Goal: Information Seeking & Learning: Learn about a topic

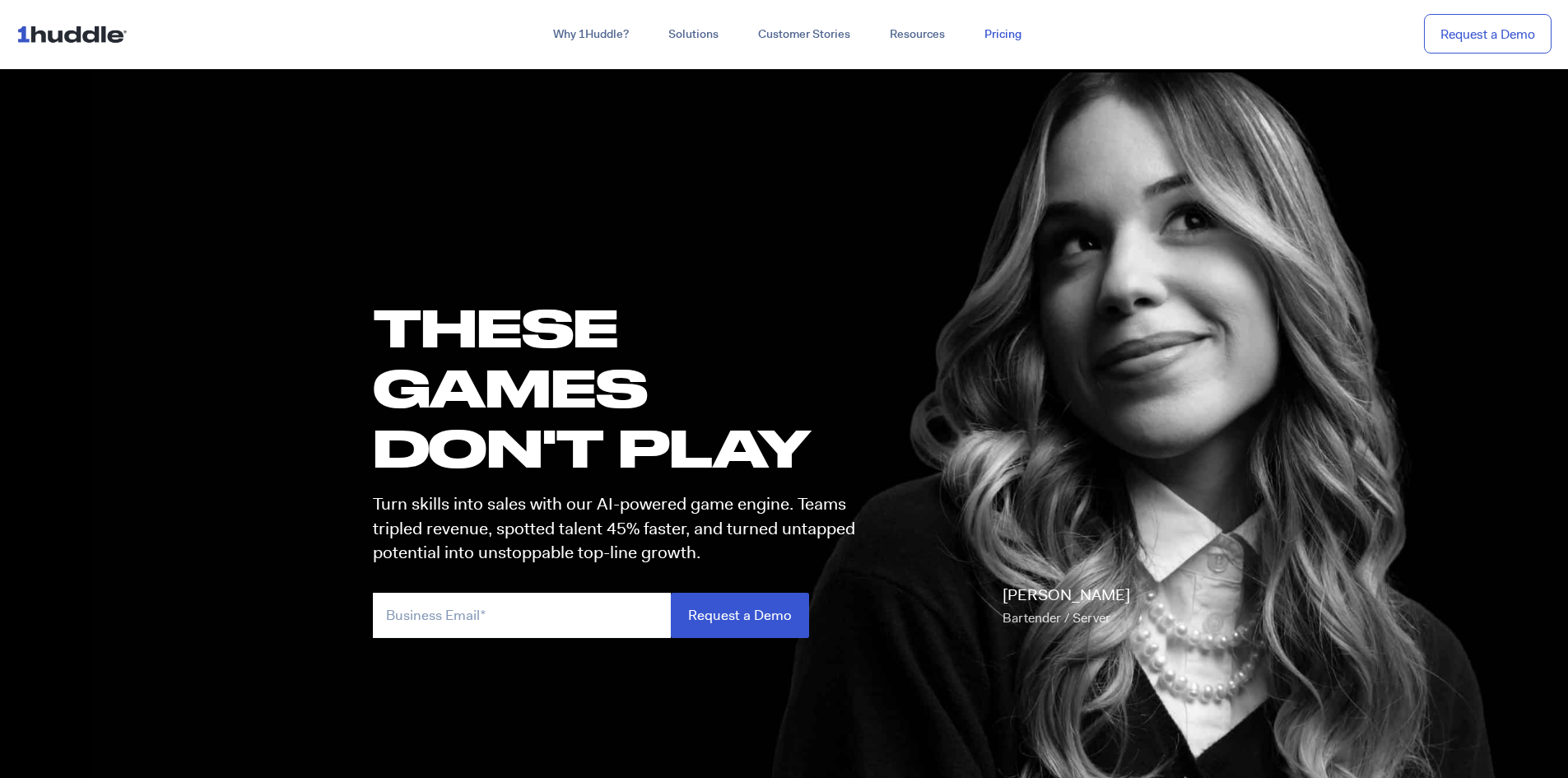
click at [1005, 35] on link "Pricing" at bounding box center [1002, 34] width 77 height 29
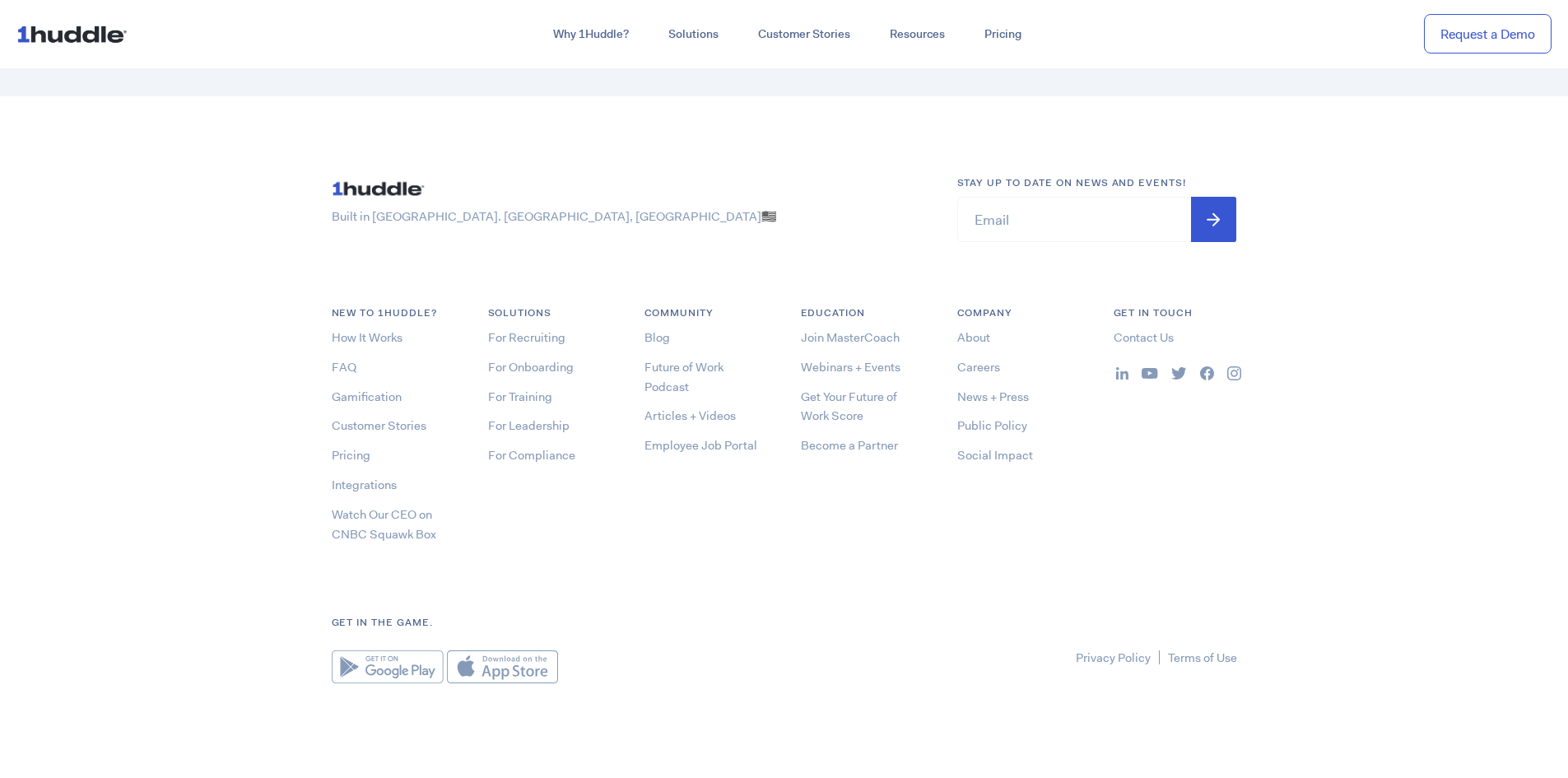
scroll to position [5176, 0]
click at [983, 334] on link "About" at bounding box center [974, 332] width 33 height 16
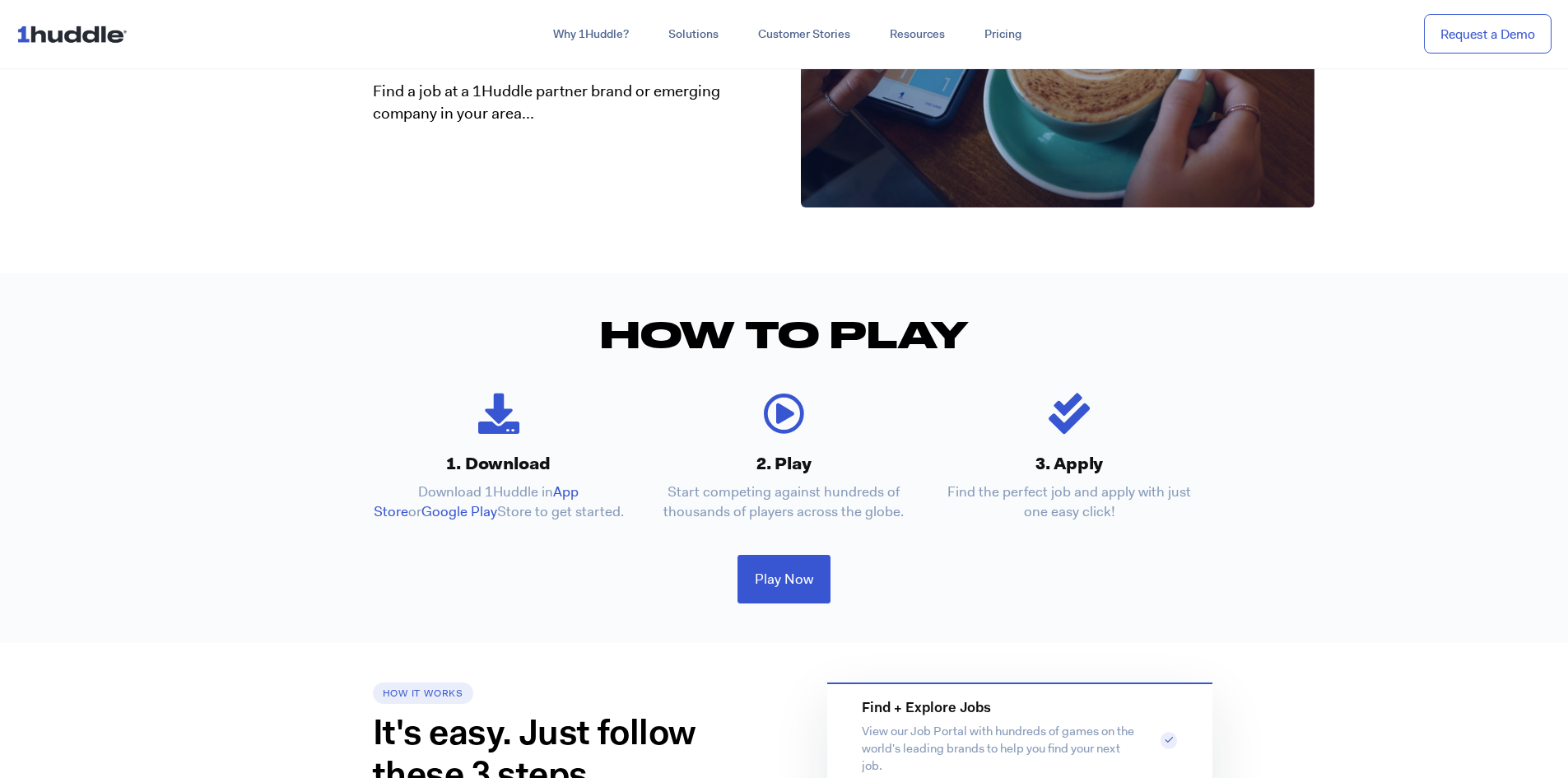
scroll to position [246, 0]
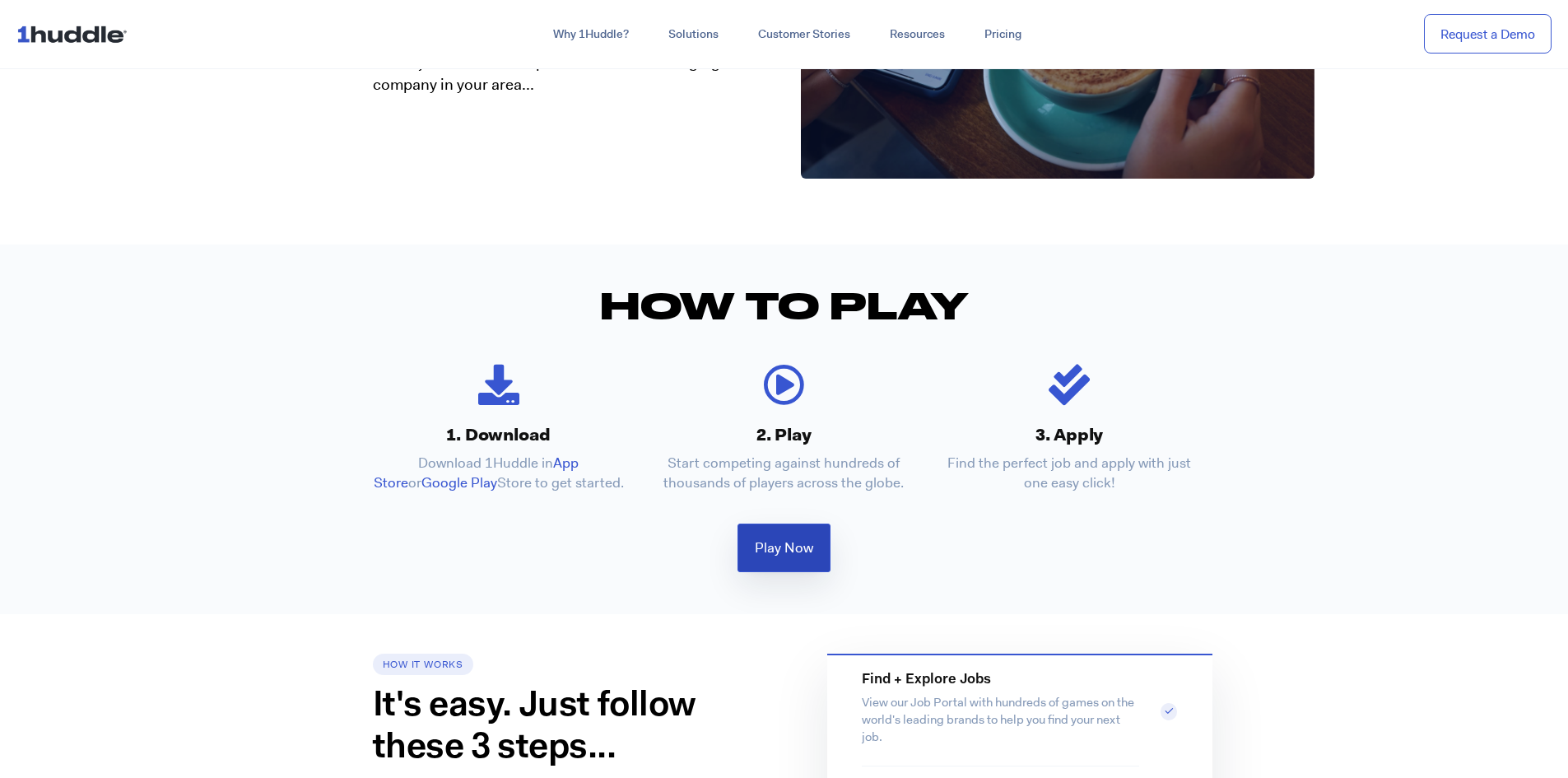
click at [770, 541] on span "Play Now" at bounding box center [784, 548] width 59 height 14
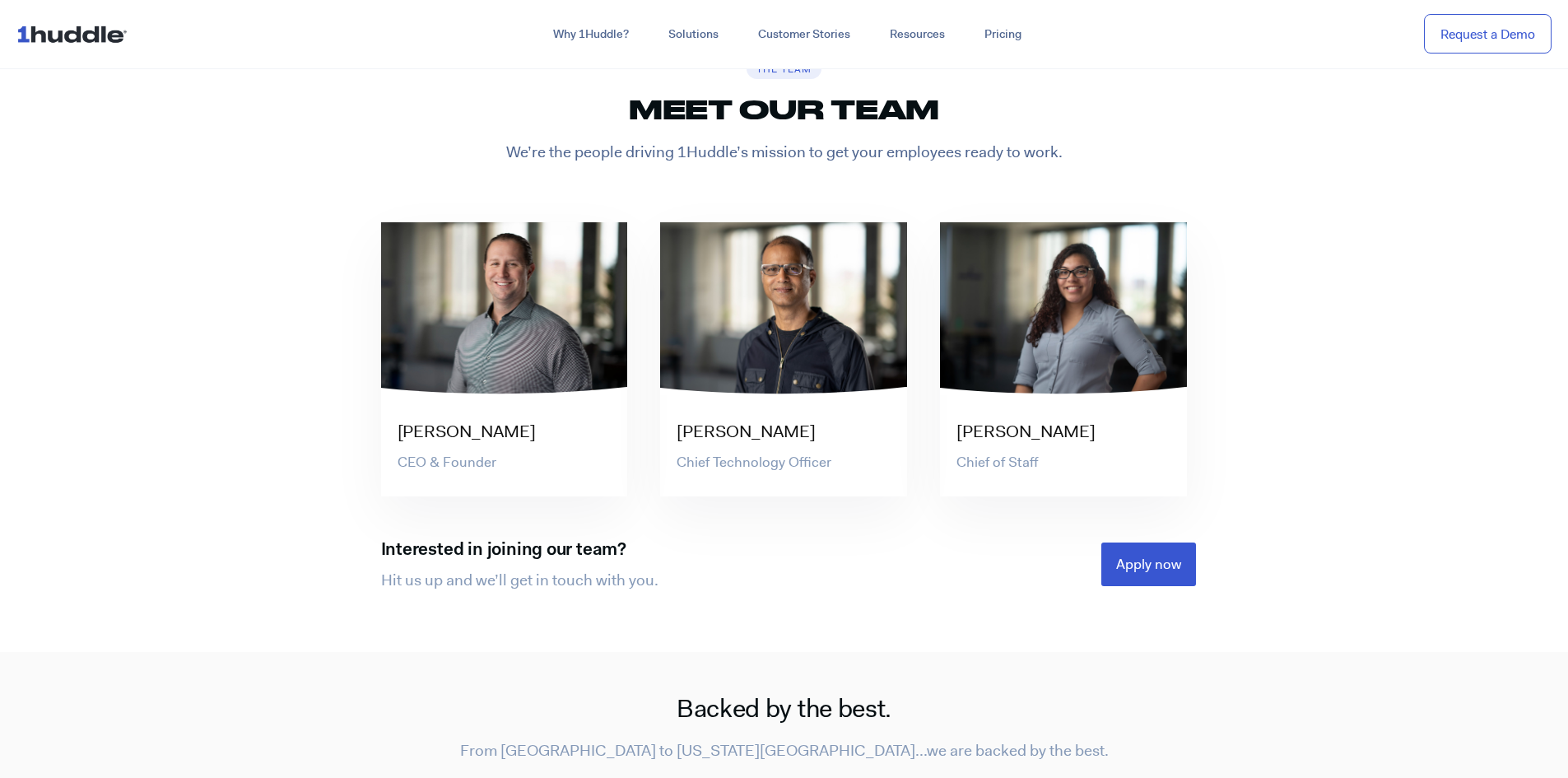
scroll to position [3374, 0]
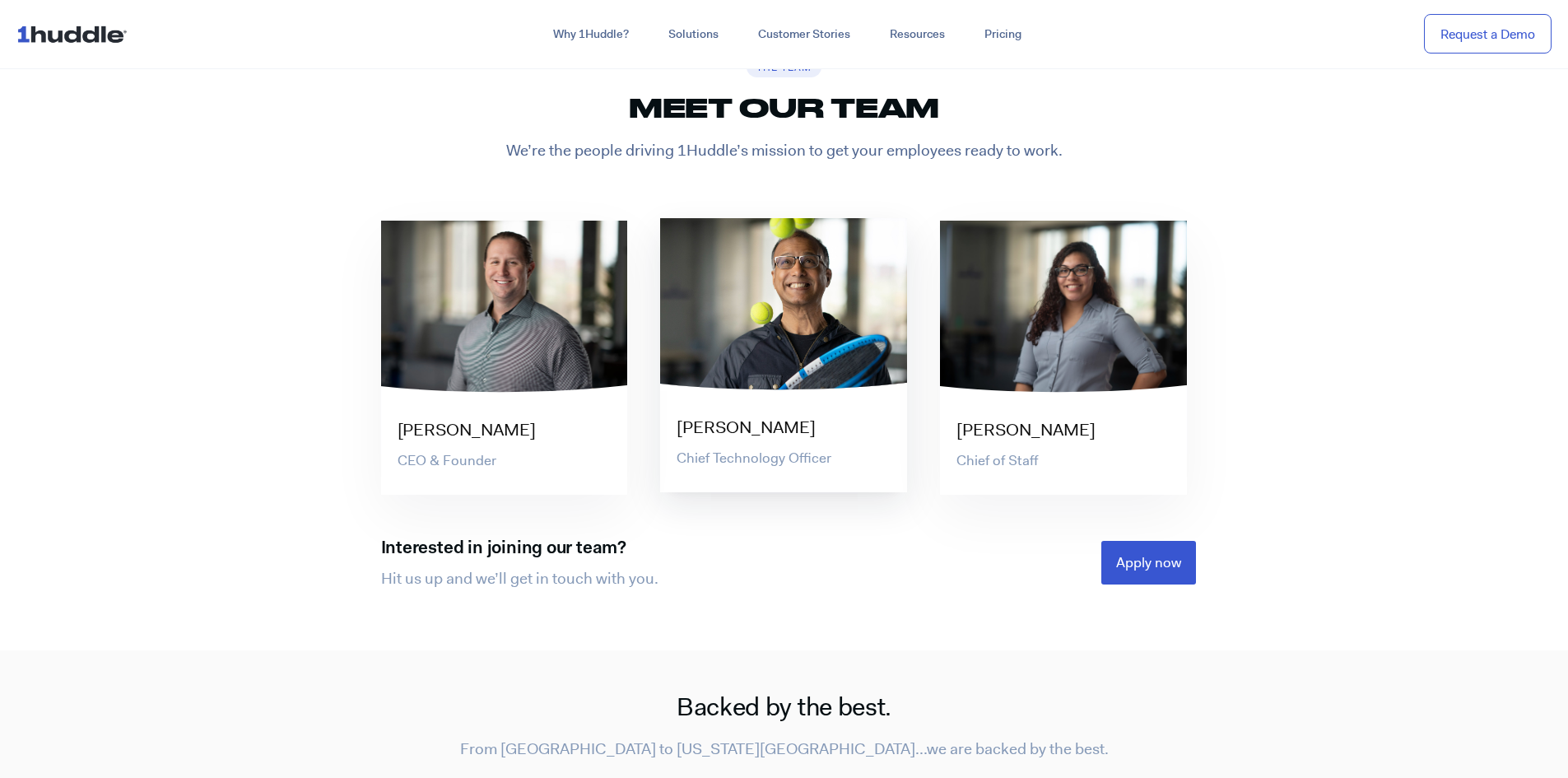
click at [731, 330] on div at bounding box center [783, 304] width 247 height 173
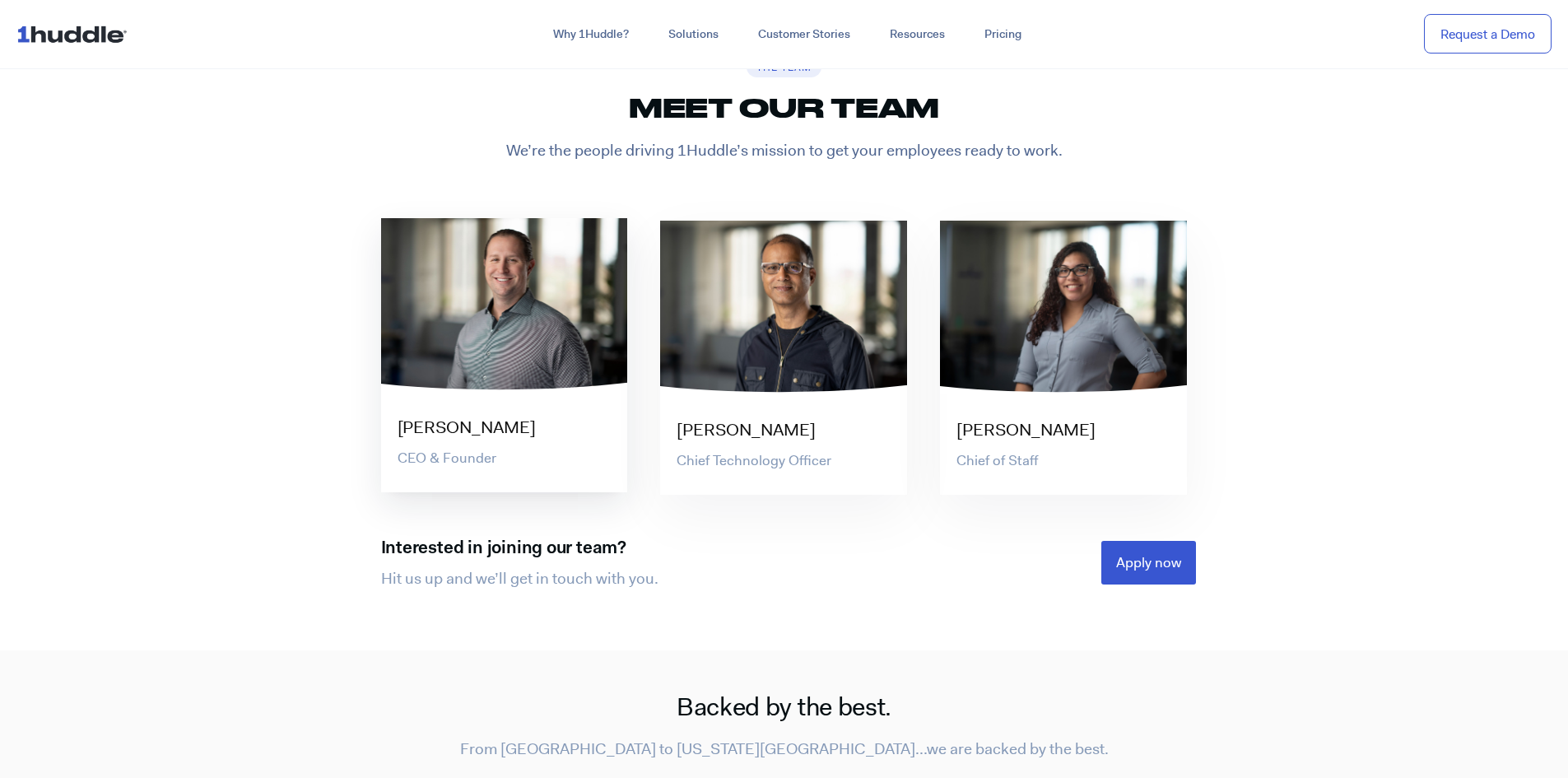
click at [445, 441] on div "[PERSON_NAME] CEO & Founder" at bounding box center [503, 355] width 247 height 274
